Goal: Contribute content: Add original content to the website for others to see

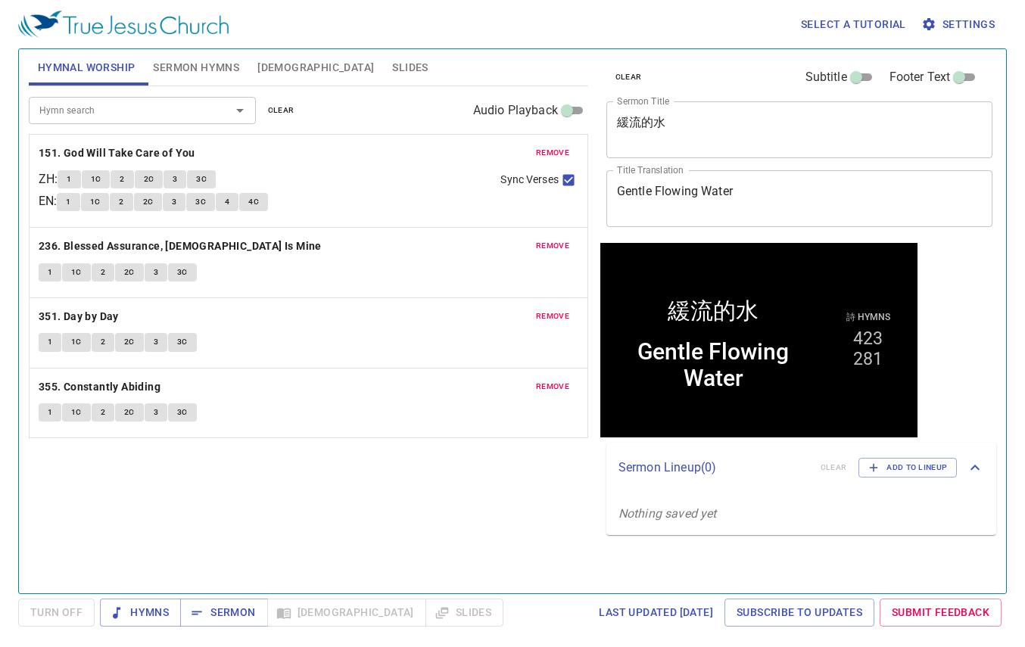
click at [282, 108] on span "clear" at bounding box center [281, 111] width 27 height 14
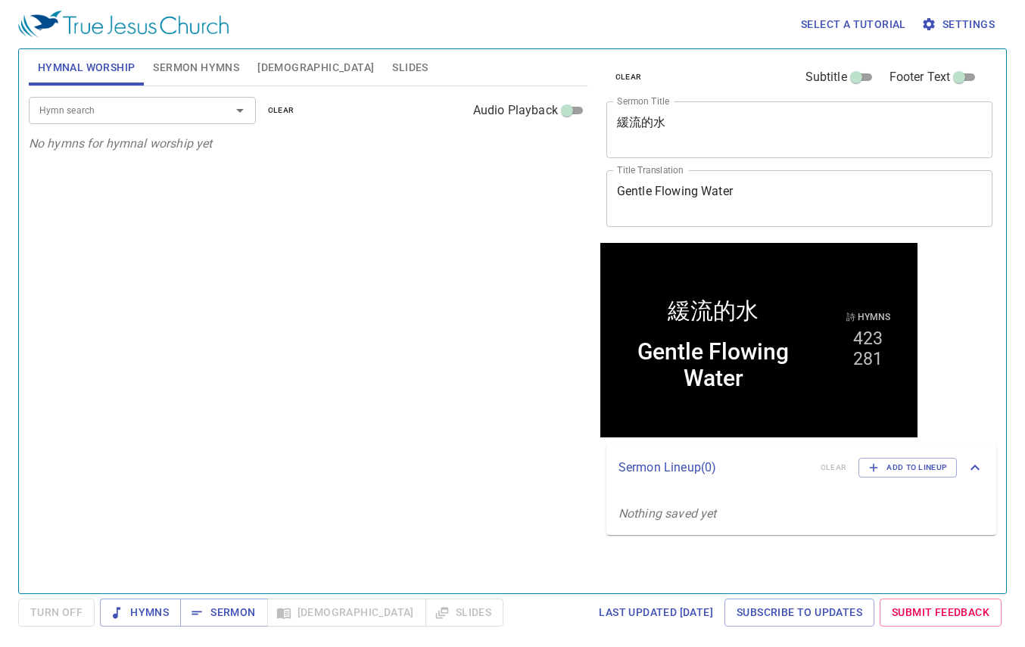
click at [155, 117] on input "Hymn search" at bounding box center [119, 109] width 173 height 17
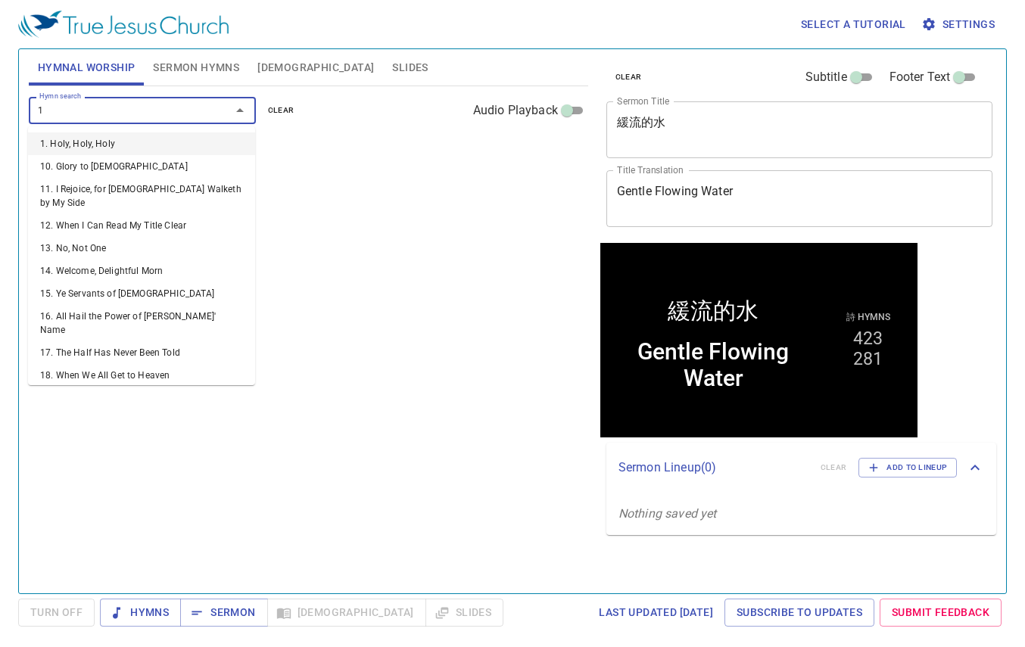
type input "11"
type input "12"
type input "13"
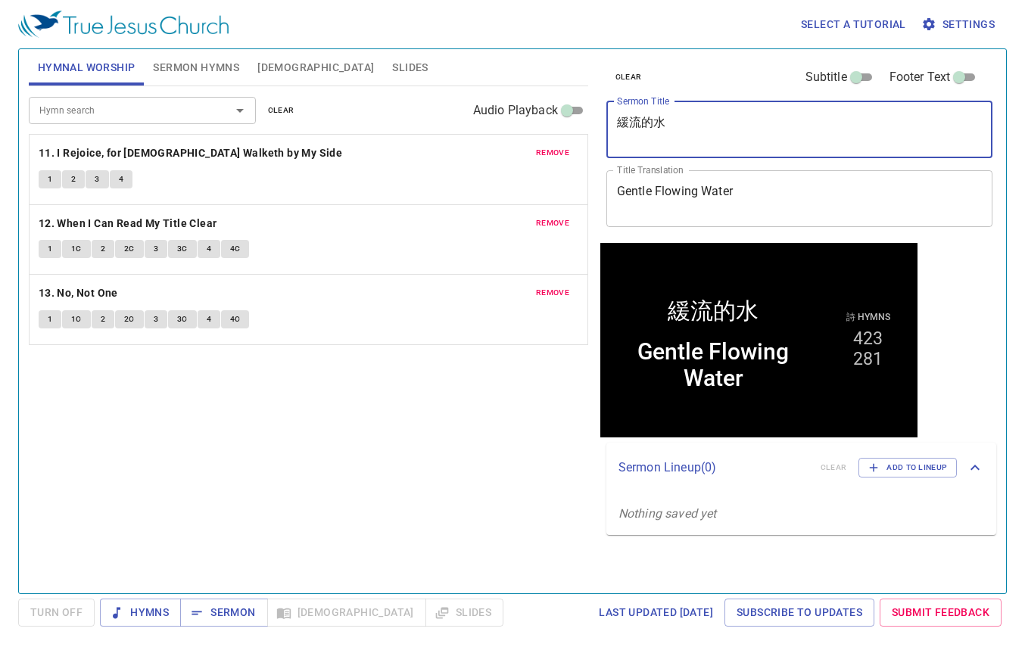
drag, startPoint x: 687, startPoint y: 126, endPoint x: 568, endPoint y: 126, distance: 119.6
click at [568, 126] on div "Hymnal Worship Sermon Hymns Bible Slides Hymn search Hymn search clear Audio Pl…" at bounding box center [513, 315] width 980 height 544
type textarea "ㄘㄧ"
type textarea "屬的愛"
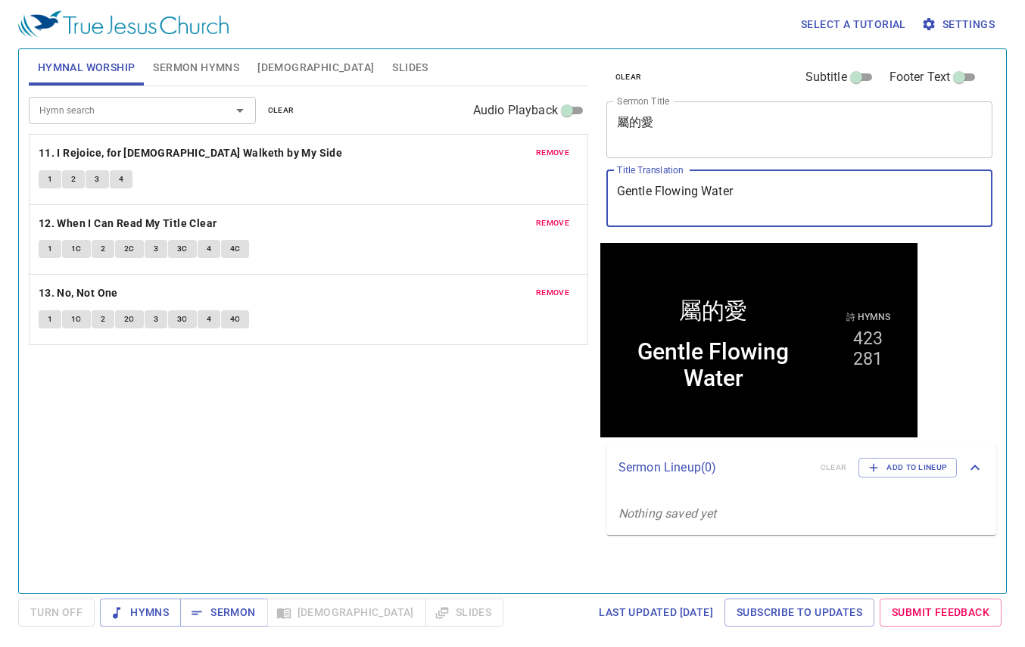
drag, startPoint x: 736, startPoint y: 196, endPoint x: 477, endPoint y: 195, distance: 259.0
click at [477, 195] on div "Hymnal Worship Sermon Hymns Bible Slides Hymn search Hymn search clear Audio Pl…" at bounding box center [513, 315] width 980 height 544
type textarea "Spiritual"
type textarea "Spiritual Love"
click at [223, 604] on span "Sermon" at bounding box center [223, 612] width 63 height 19
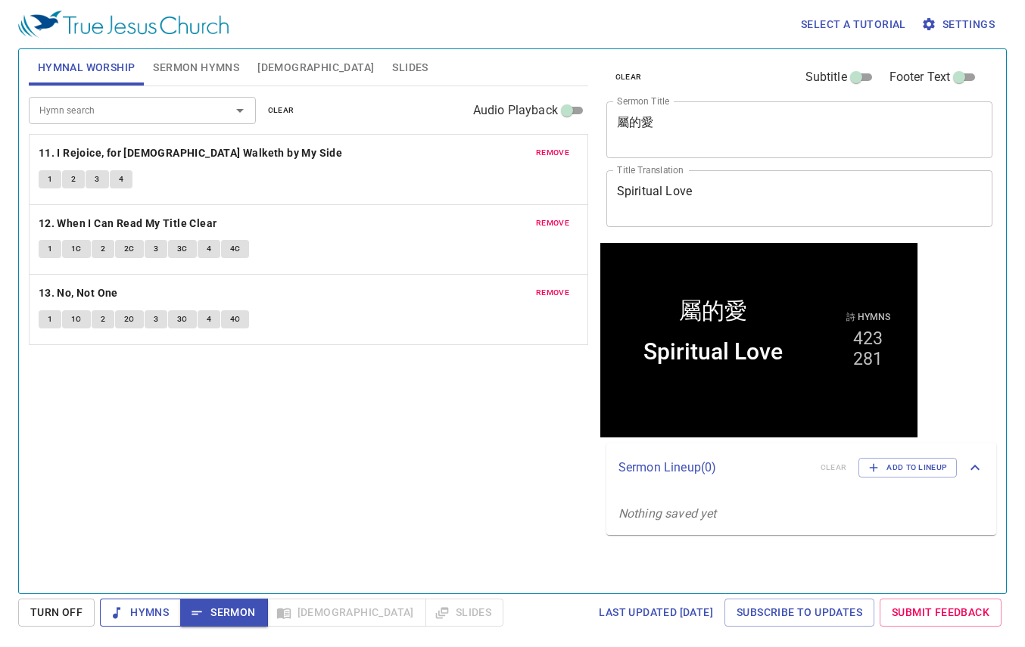
click at [139, 614] on span "Hymns" at bounding box center [140, 612] width 57 height 19
click at [628, 121] on textarea "屬的愛" at bounding box center [800, 129] width 366 height 29
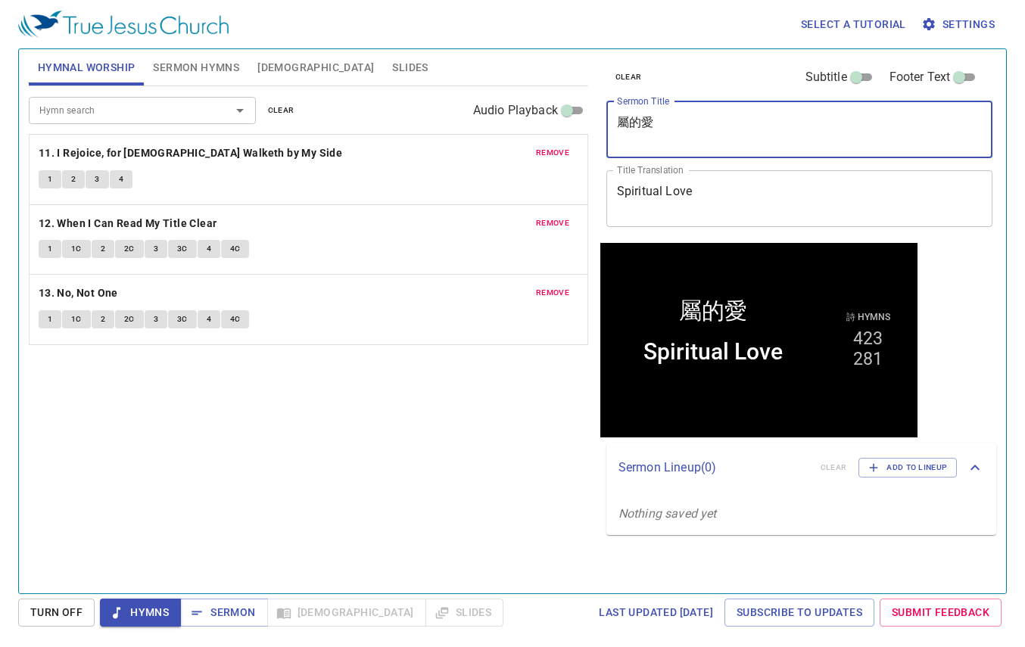
paste textarea
type textarea "屬灵的愛"
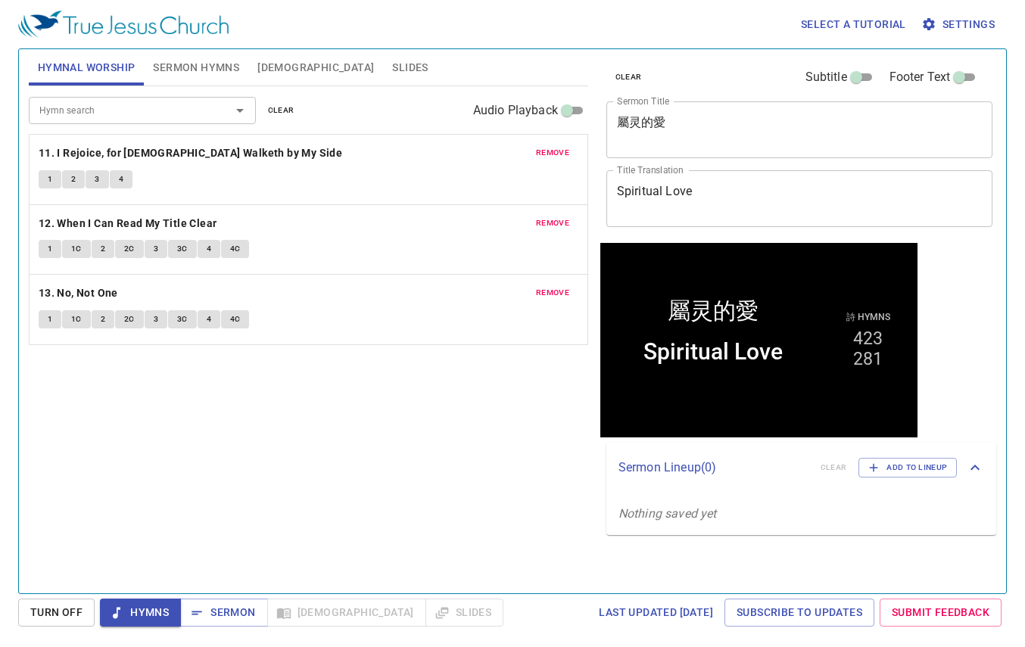
click at [737, 134] on textarea "屬灵的愛" at bounding box center [800, 129] width 366 height 29
click at [737, 189] on div "Spiritual Love x Title Translation" at bounding box center [799, 198] width 387 height 57
click at [183, 228] on b "12. When I Can Read My Title Clear" at bounding box center [128, 223] width 179 height 19
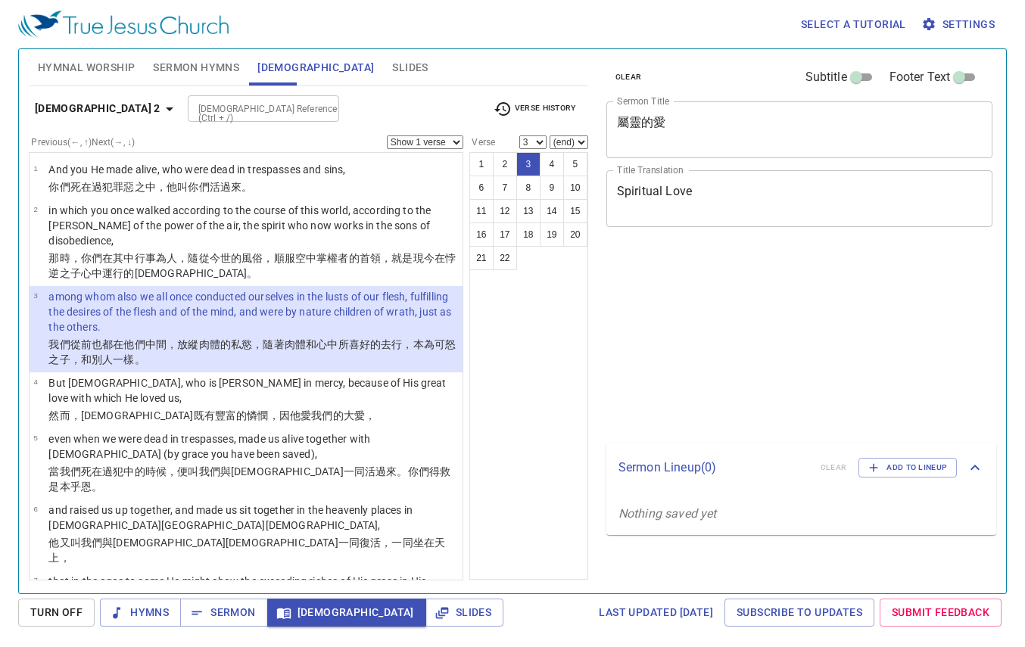
select select "3"
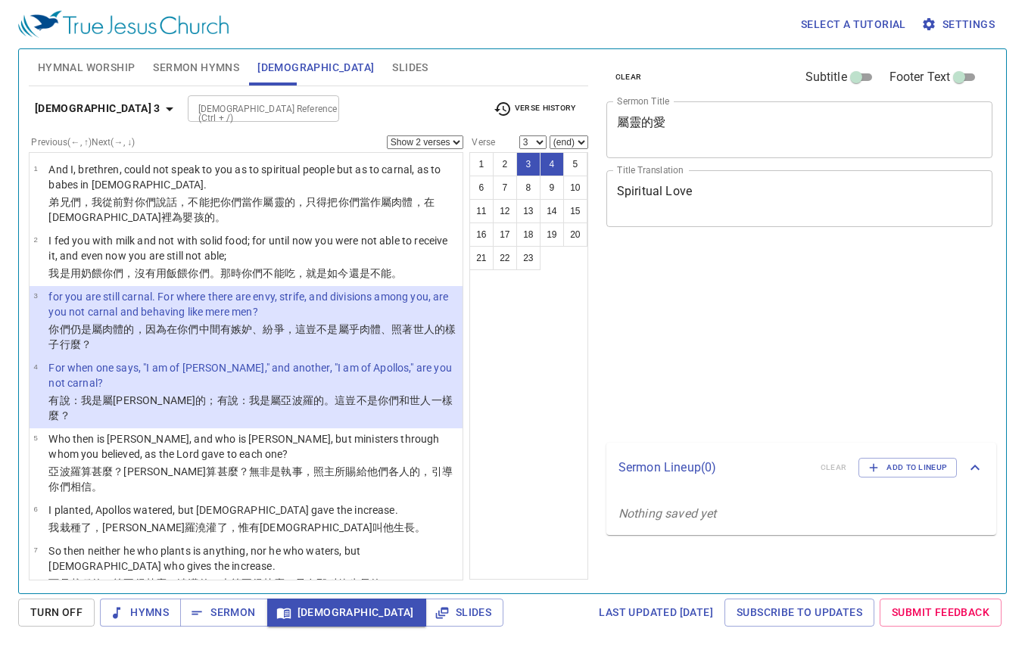
select select "2"
select select "3"
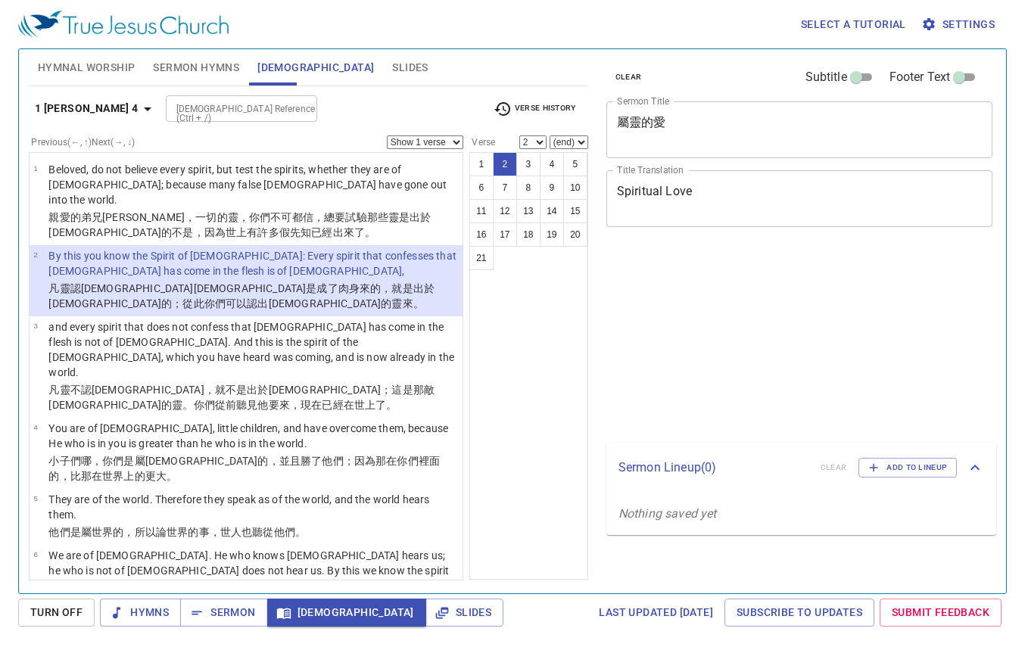
select select "2"
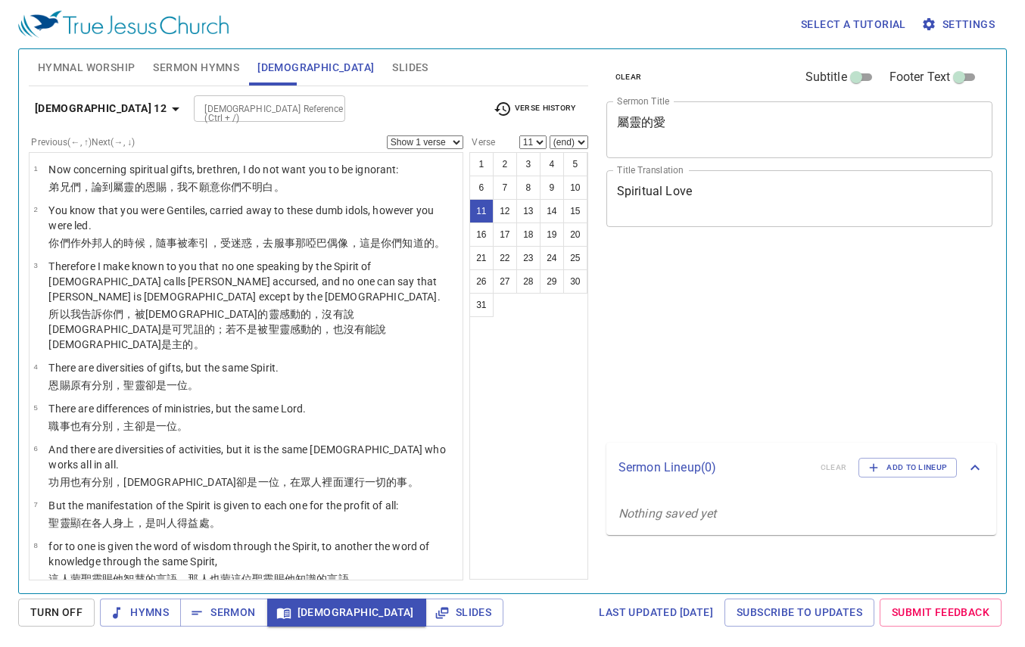
select select "11"
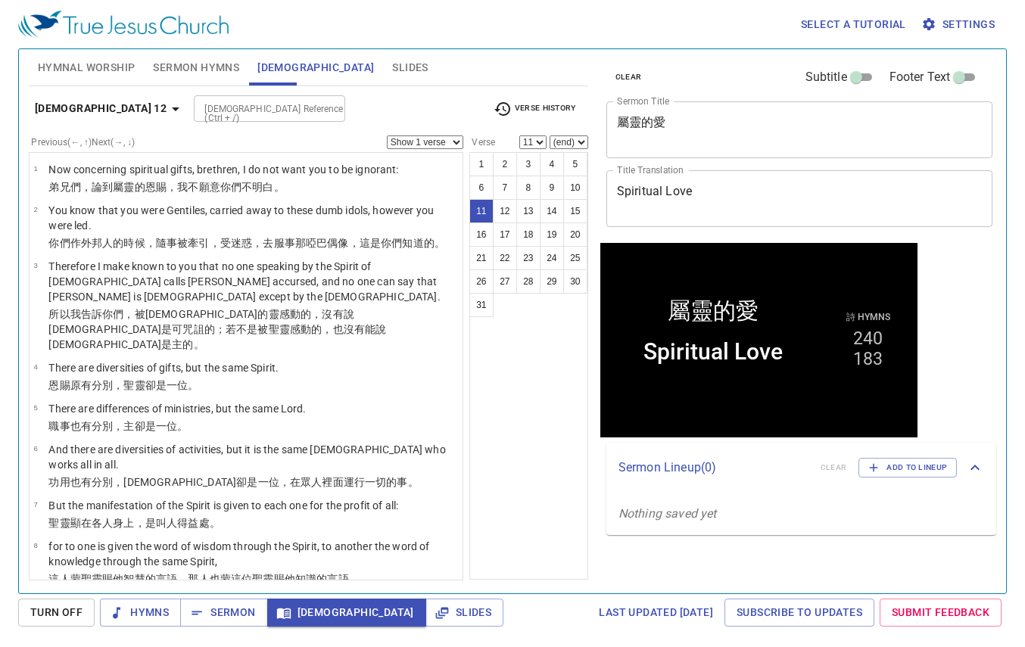
scroll to position [335, 0]
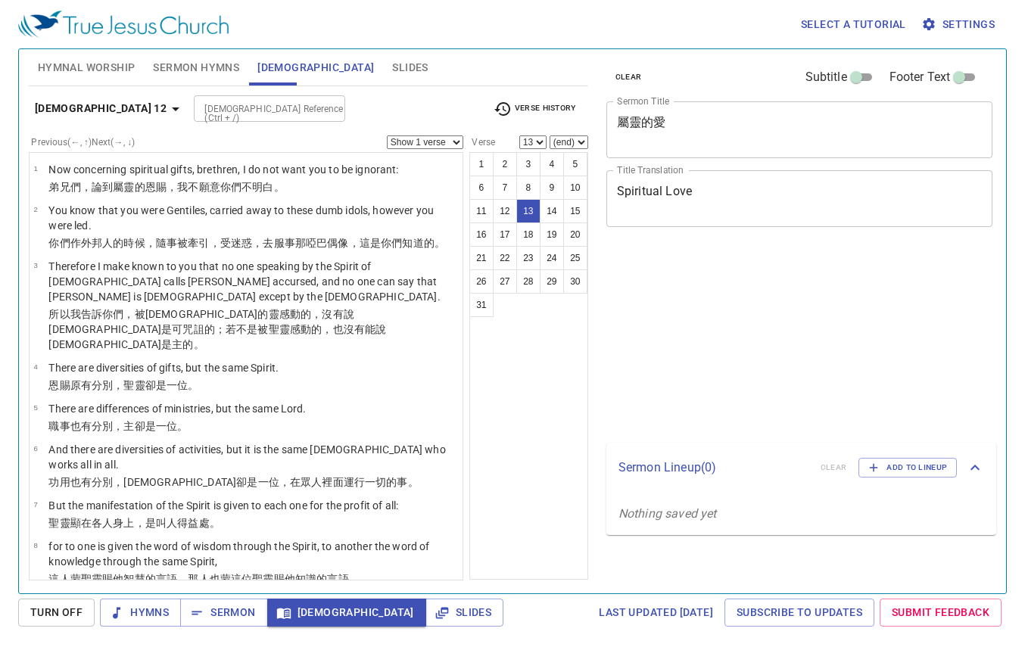
select select "13"
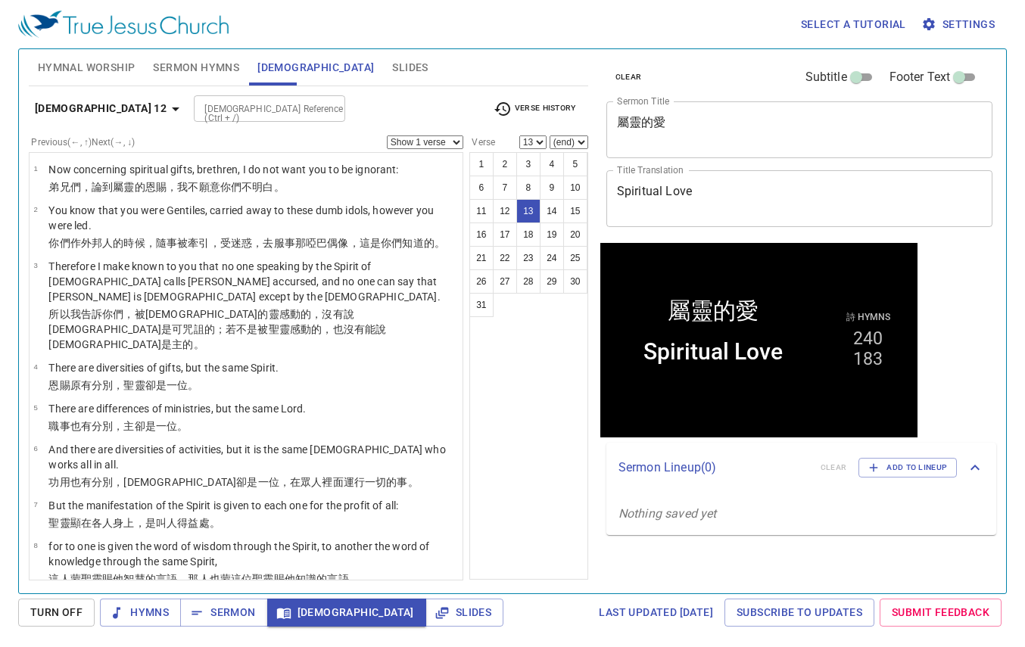
scroll to position [391, 0]
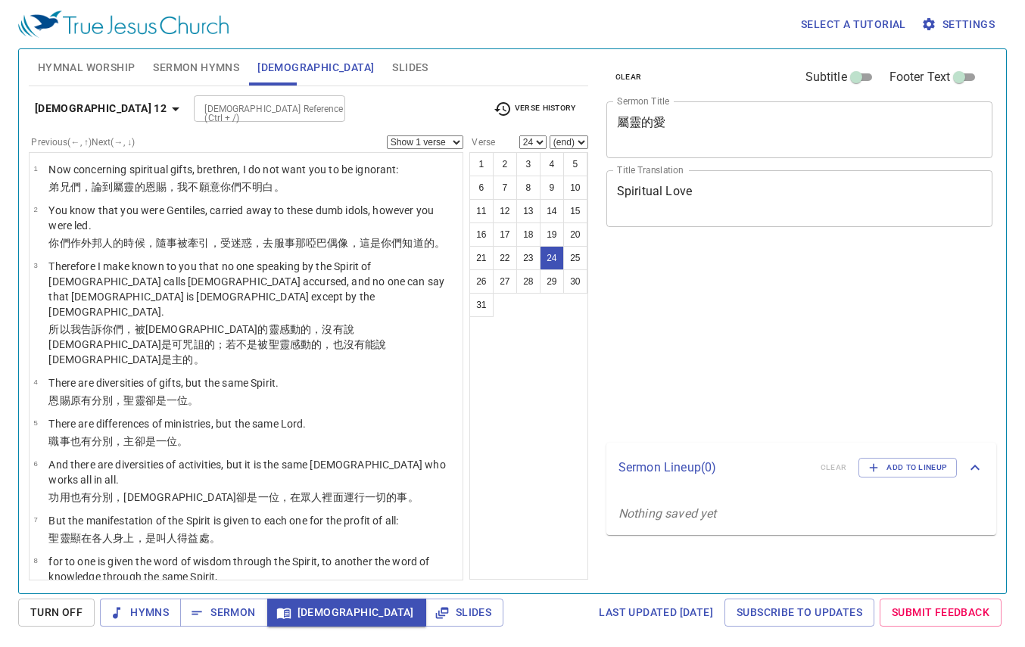
select select "24"
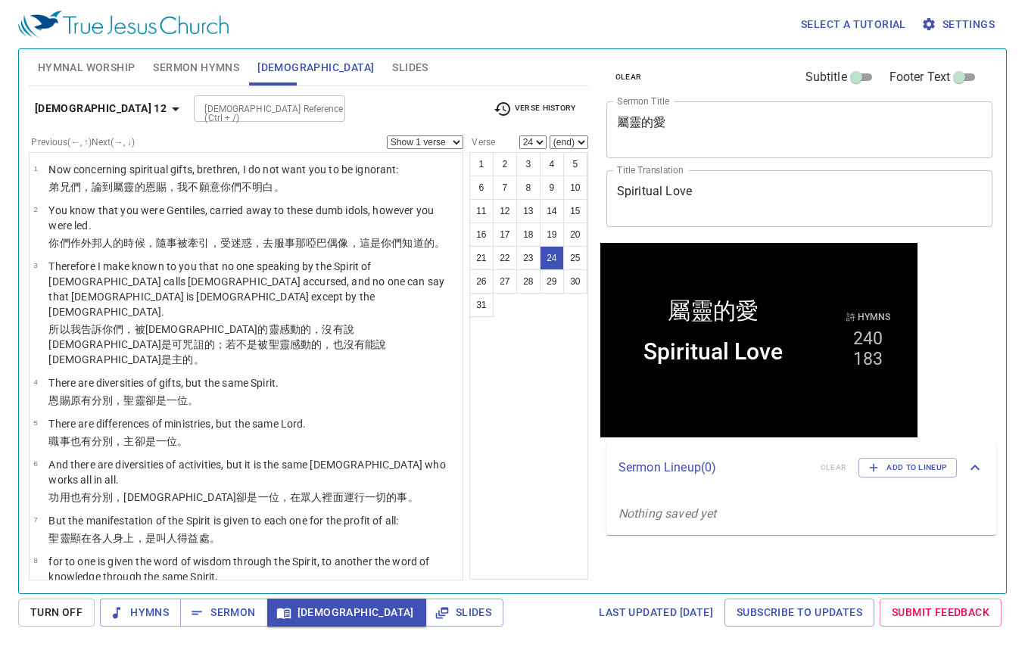
scroll to position [954, 0]
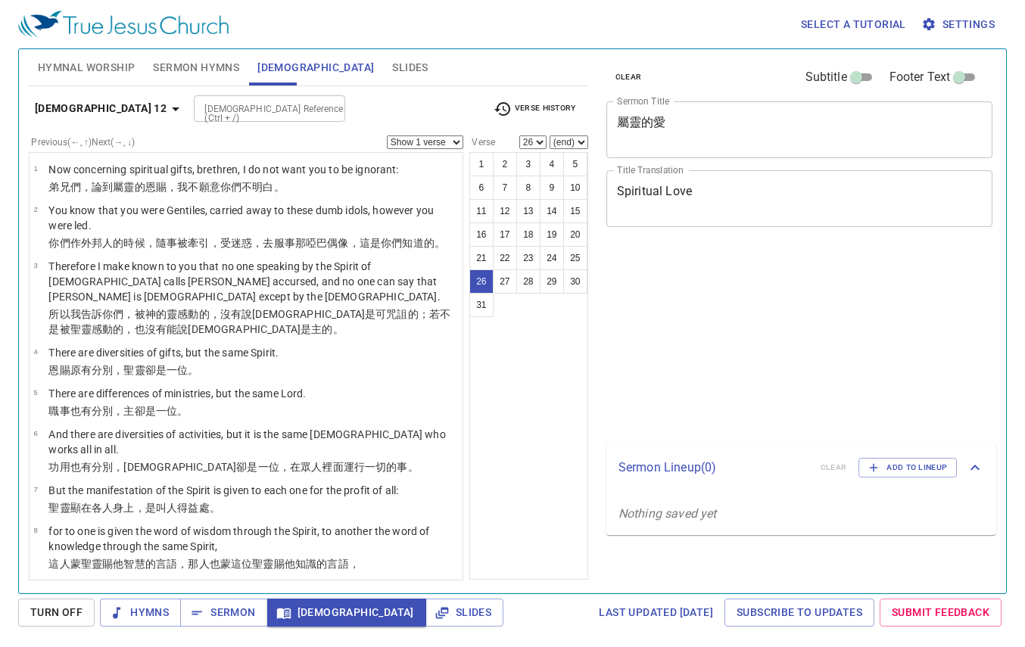
select select "26"
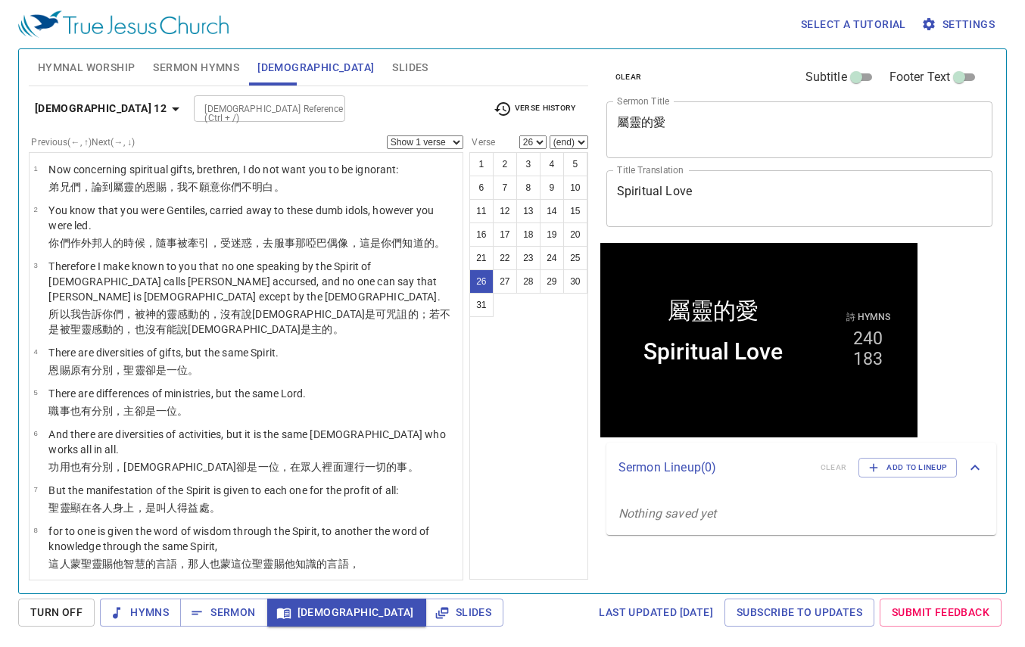
scroll to position [1104, 0]
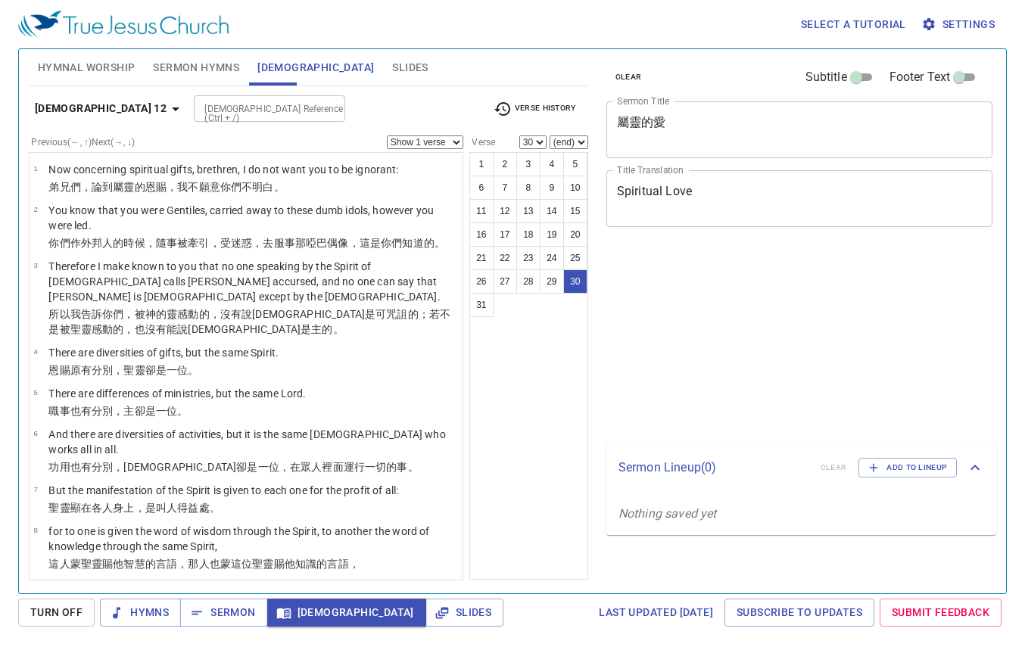
select select "30"
